Goal: Task Accomplishment & Management: Use online tool/utility

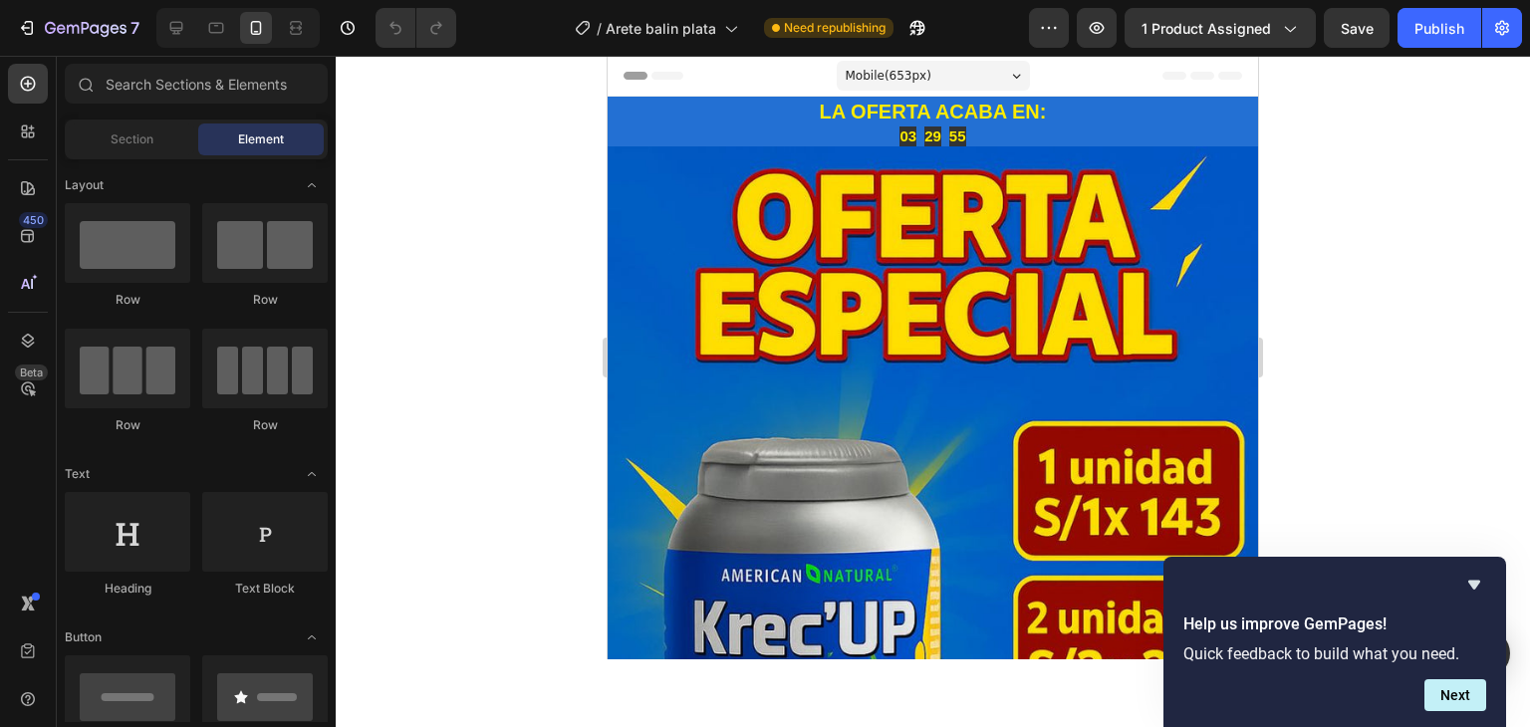
click at [1406, 383] on div at bounding box center [933, 391] width 1194 height 671
click at [1310, 312] on div at bounding box center [933, 391] width 1194 height 671
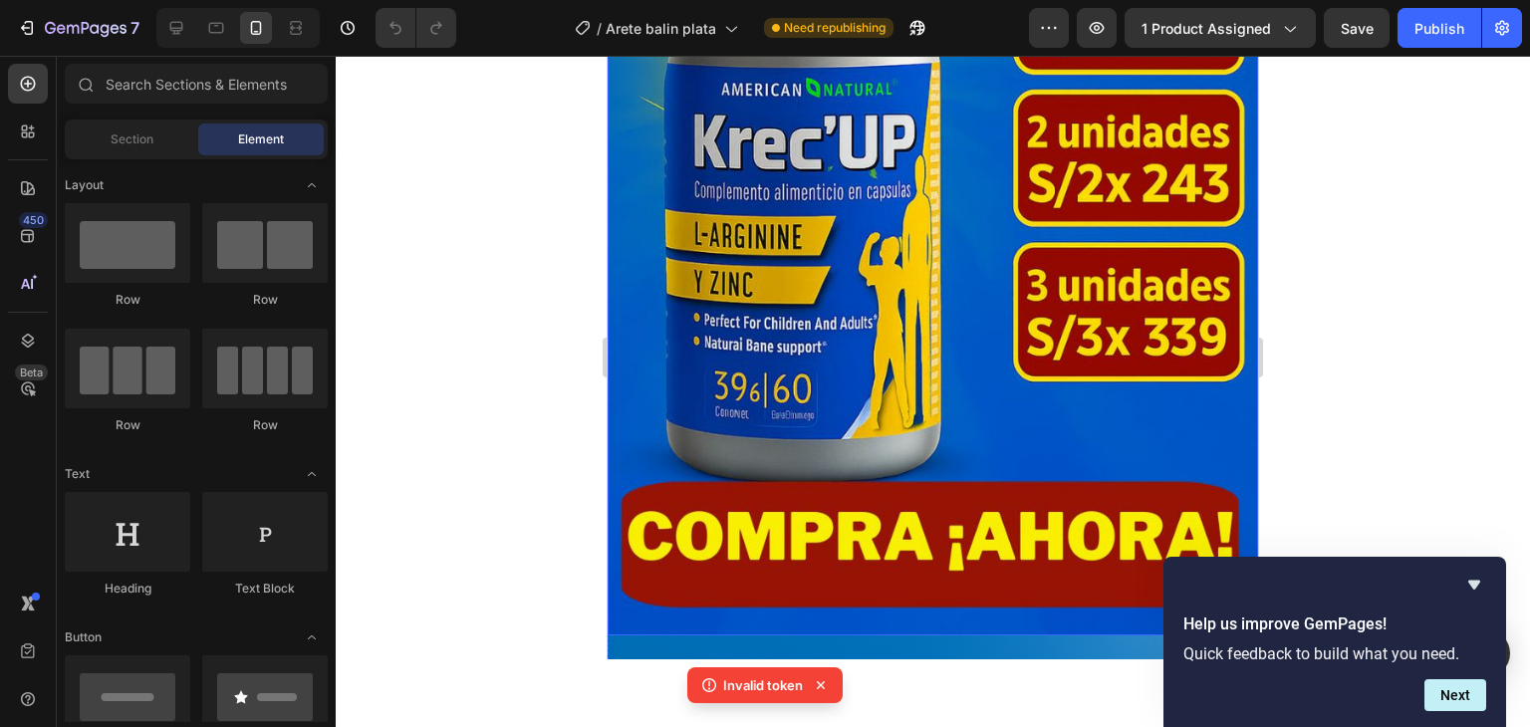
scroll to position [498, 0]
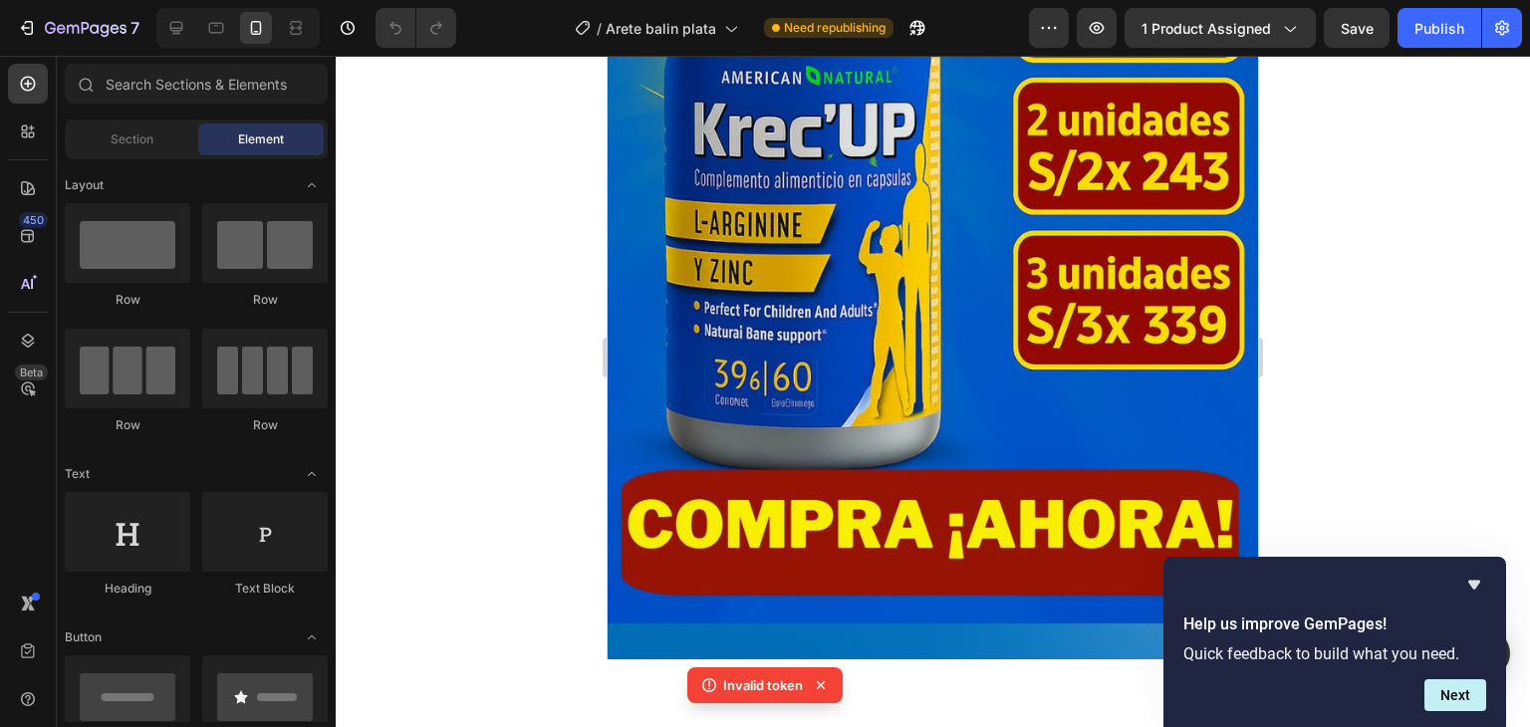
click at [1418, 367] on div at bounding box center [933, 391] width 1194 height 671
click at [1477, 693] on button "Next" at bounding box center [1455, 695] width 62 height 32
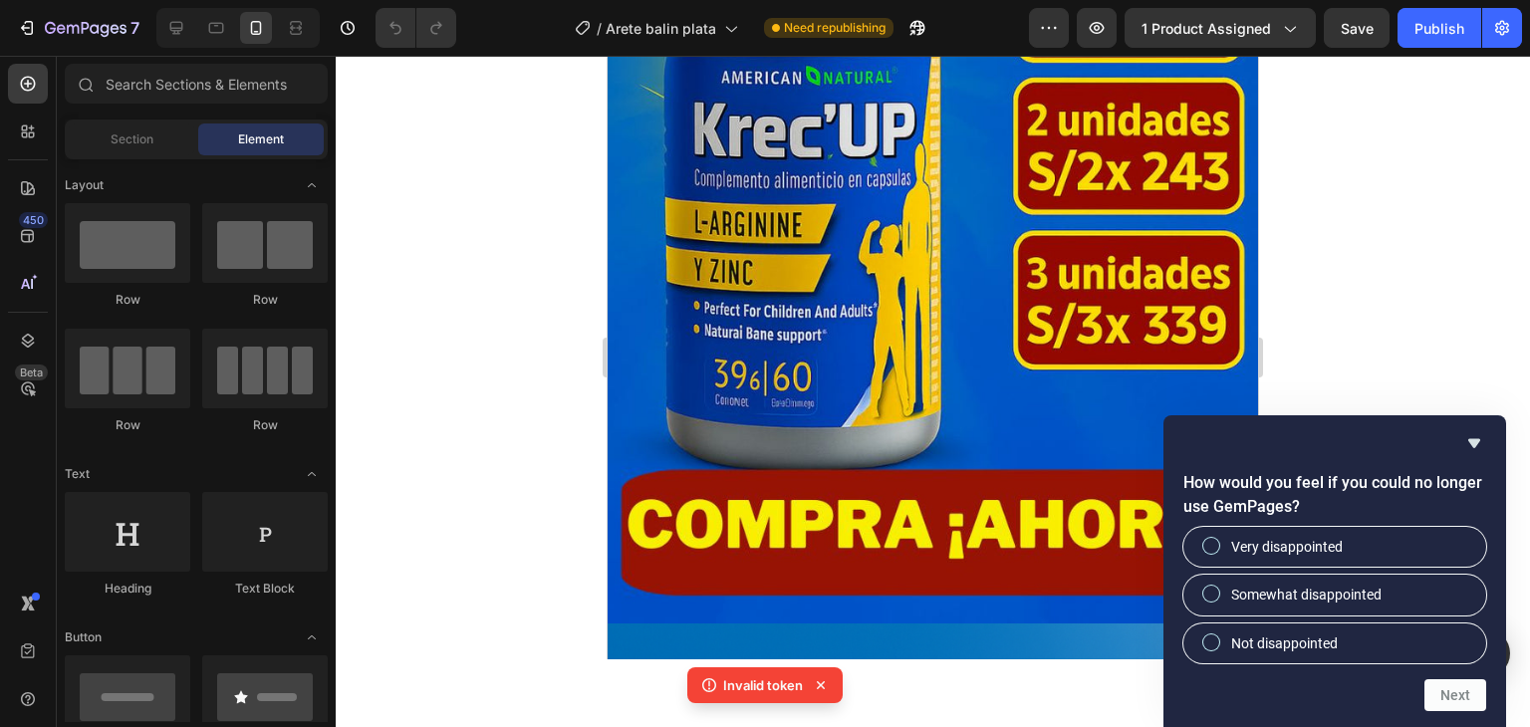
click at [1398, 289] on div at bounding box center [933, 391] width 1194 height 671
drag, startPoint x: 1398, startPoint y: 289, endPoint x: 1387, endPoint y: 276, distance: 17.0
click at [1398, 288] on div at bounding box center [933, 391] width 1194 height 671
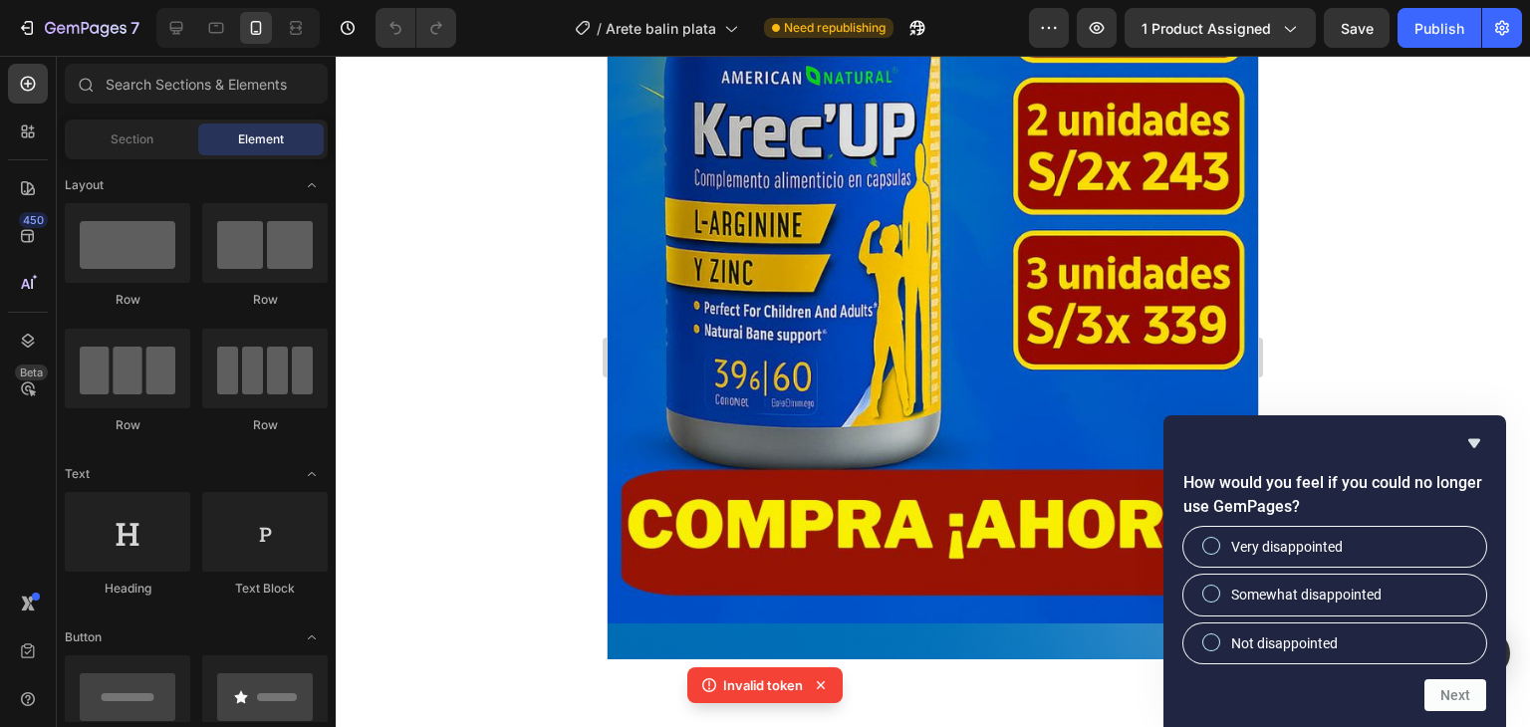
click at [1387, 276] on div at bounding box center [933, 391] width 1194 height 671
click at [1473, 447] on icon "Hide survey" at bounding box center [1474, 443] width 12 height 9
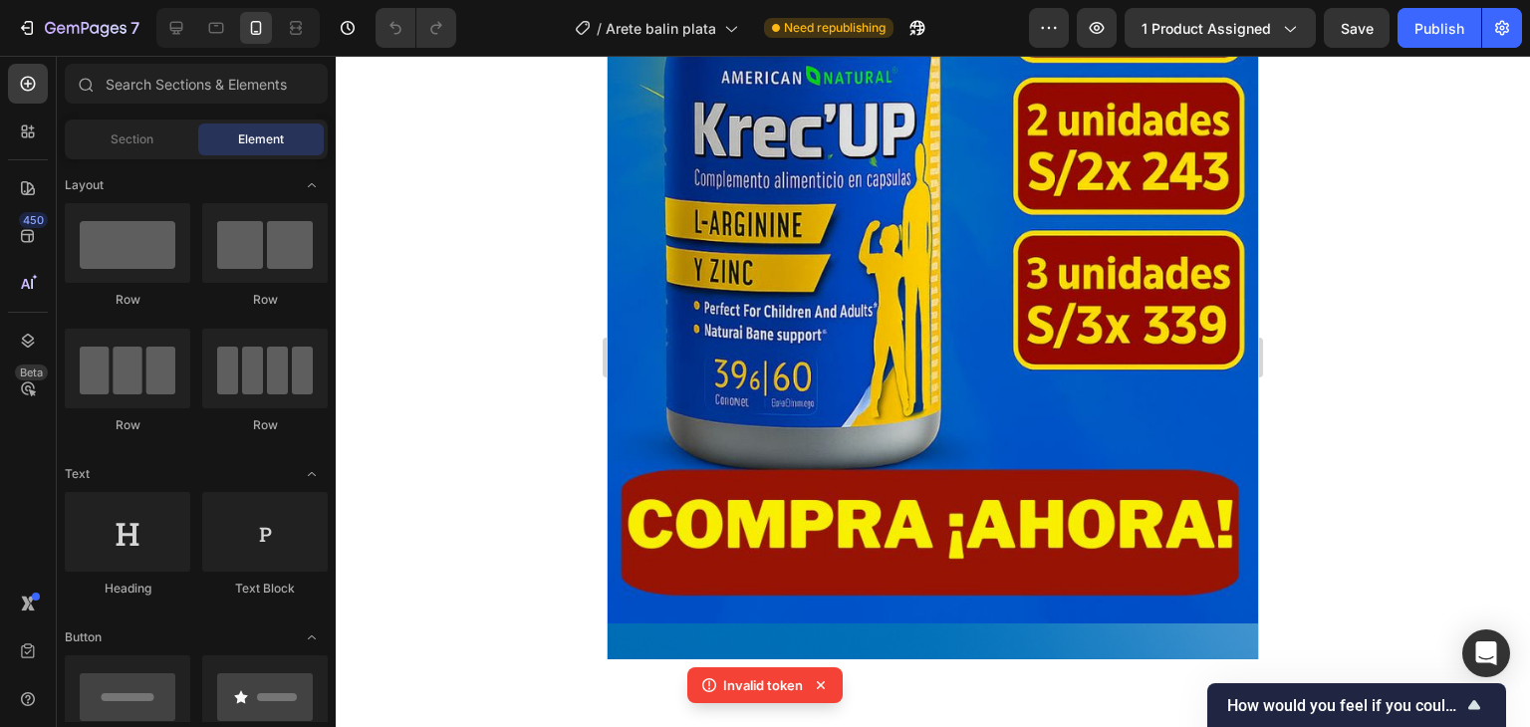
click at [1481, 457] on div at bounding box center [933, 391] width 1194 height 671
drag, startPoint x: 1231, startPoint y: 694, endPoint x: 1387, endPoint y: 764, distance: 170.3
click at [1387, 0] on html "7 / Arete balin plata Need republishing Preview 1 product assigned Save Publish…" at bounding box center [765, 0] width 1530 height 0
drag, startPoint x: 1385, startPoint y: 599, endPoint x: 1329, endPoint y: 575, distance: 60.7
click at [1382, 595] on div at bounding box center [933, 391] width 1194 height 671
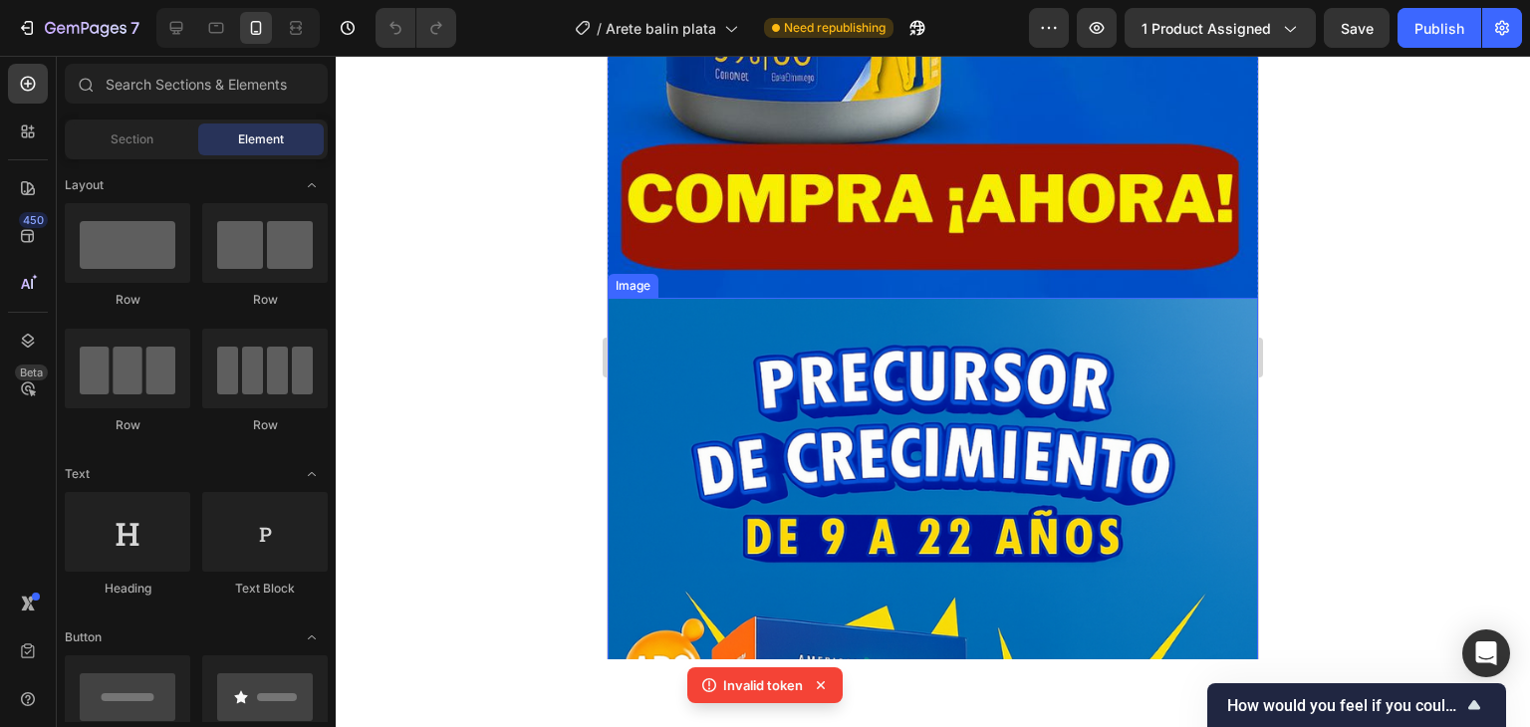
scroll to position [996, 0]
